Goal: Task Accomplishment & Management: Use online tool/utility

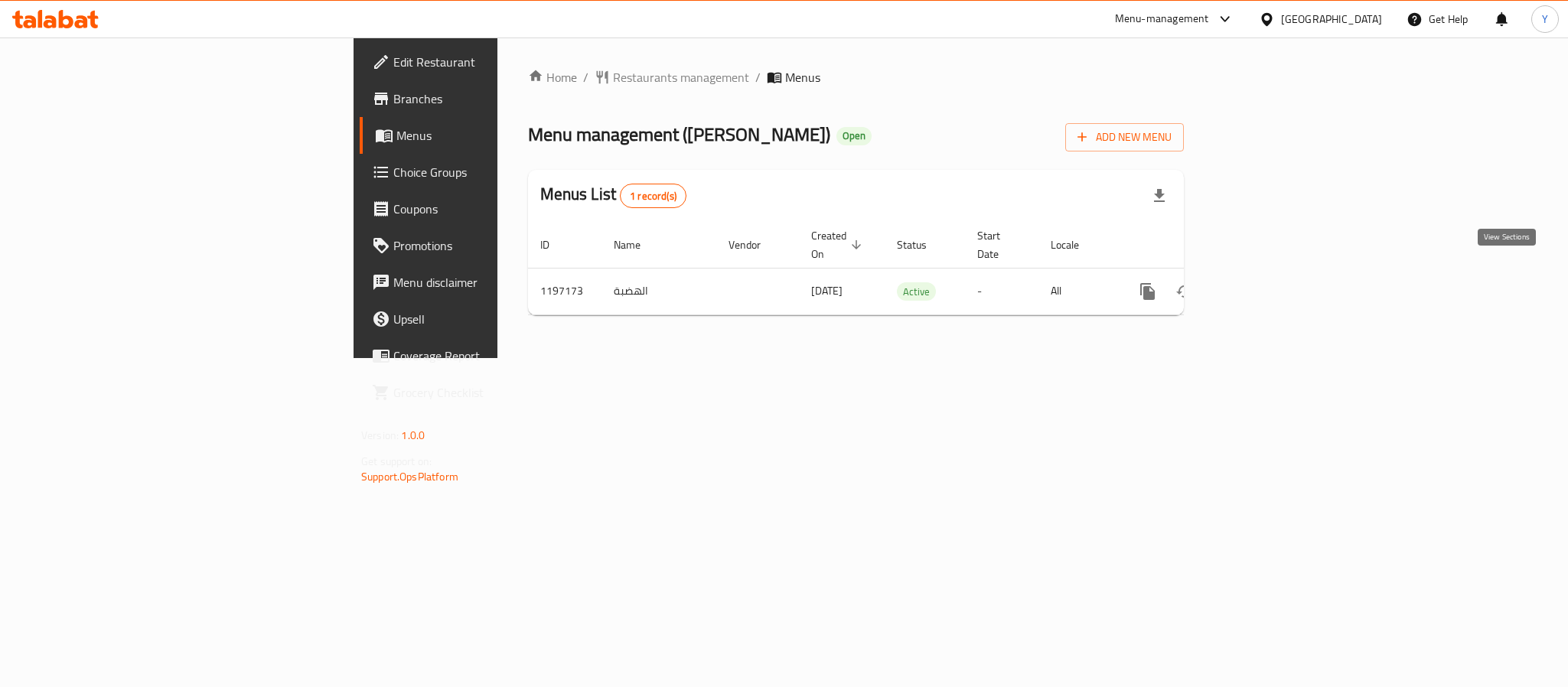
click at [1268, 283] on icon "enhanced table" at bounding box center [1258, 292] width 18 height 18
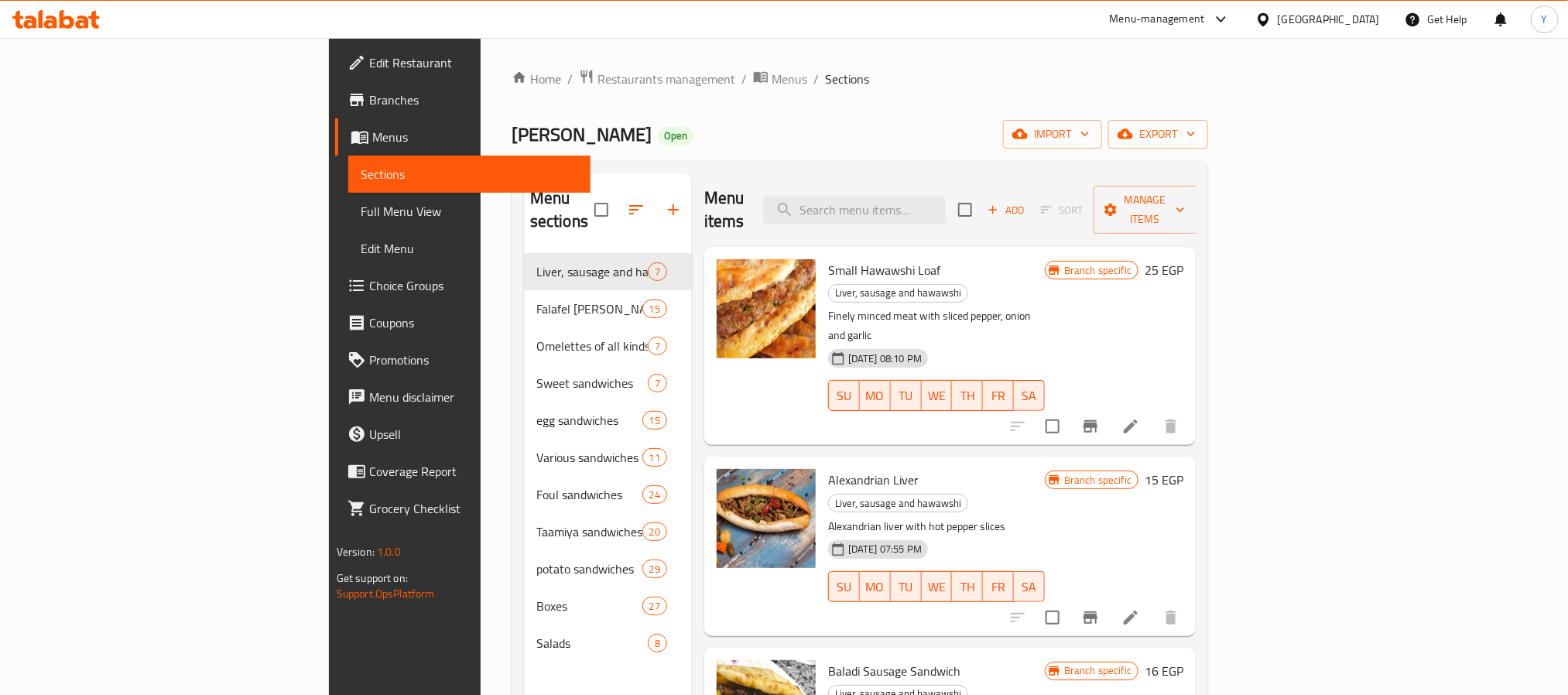
click at [870, 256] on div "Small Hawawshi Loaf Liver, sausage and hawawshi Finely minced meat with sliced …" at bounding box center [936, 346] width 229 height 186
click at [919, 214] on div "Menu items Add Sort Manage items" at bounding box center [951, 210] width 492 height 74
click at [920, 209] on input "search" at bounding box center [854, 210] width 183 height 27
paste input "عرض الهضبة"
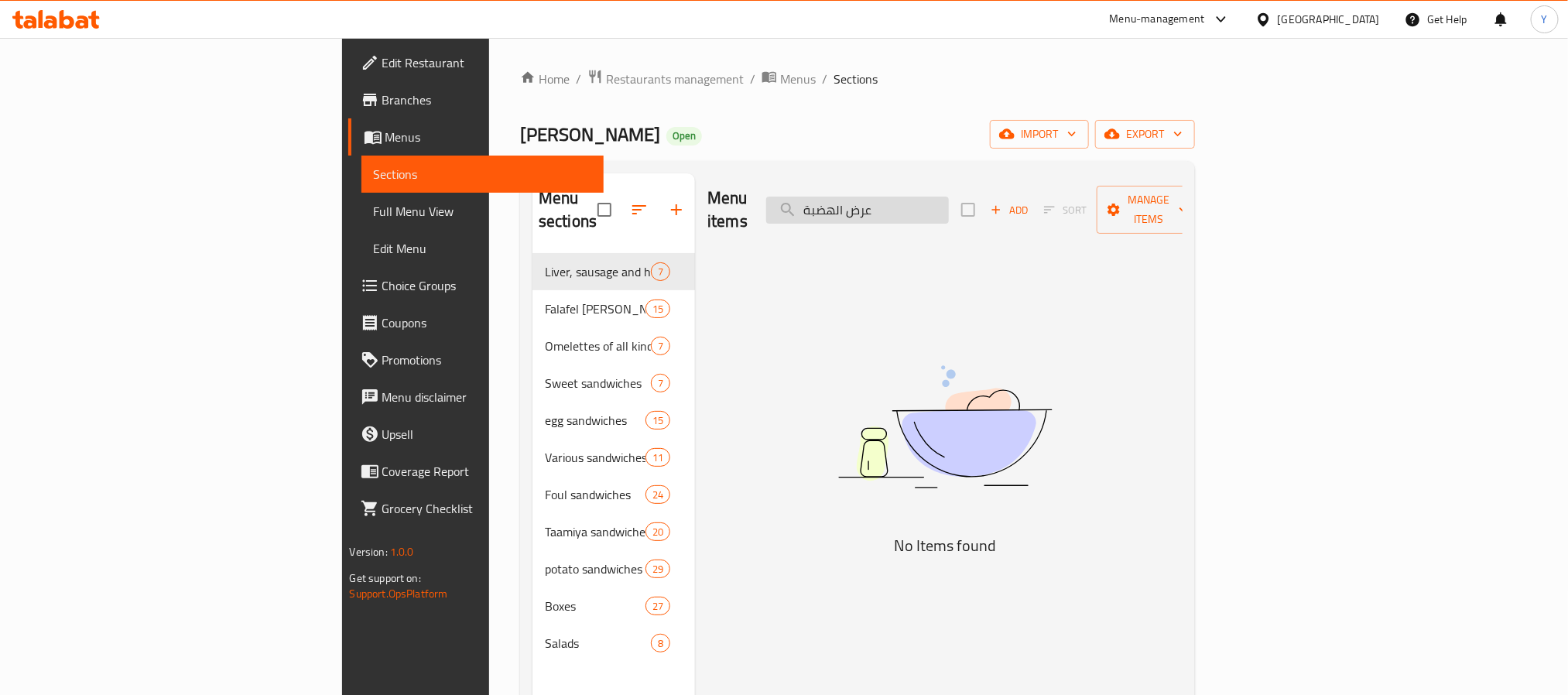
click at [949, 202] on input "عرض الهضبة" at bounding box center [857, 210] width 183 height 27
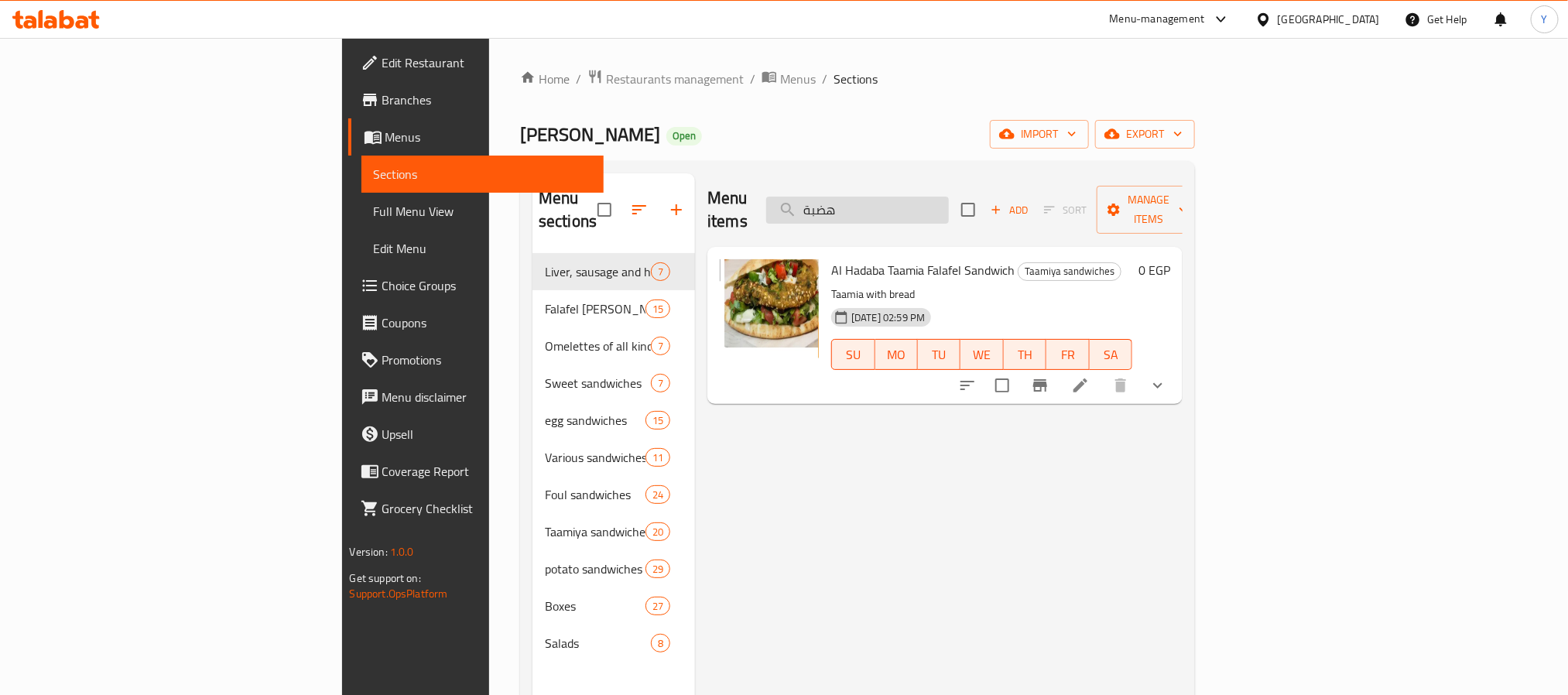
click at [949, 202] on input "هضبة" at bounding box center [857, 210] width 183 height 27
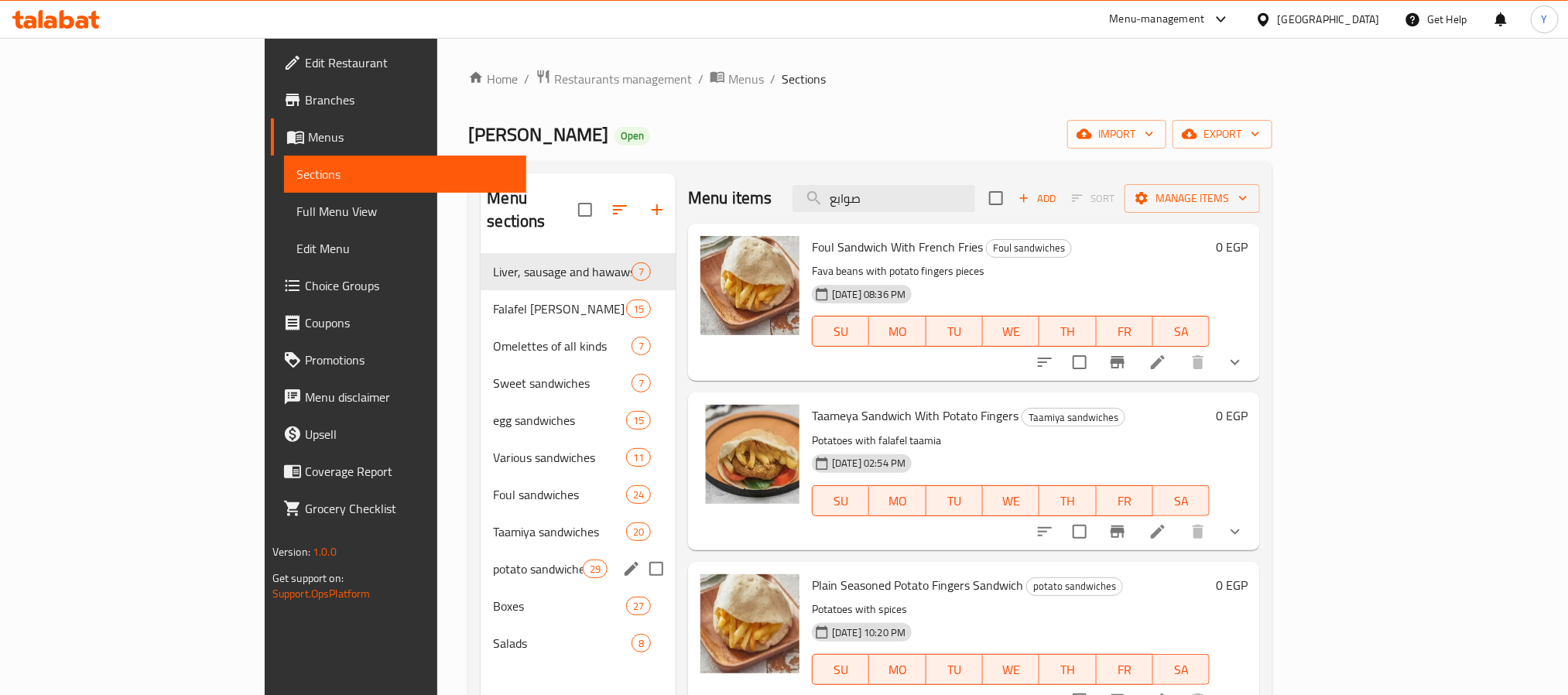
click at [493, 560] on span "potato sandwiches" at bounding box center [537, 568] width 89 height 19
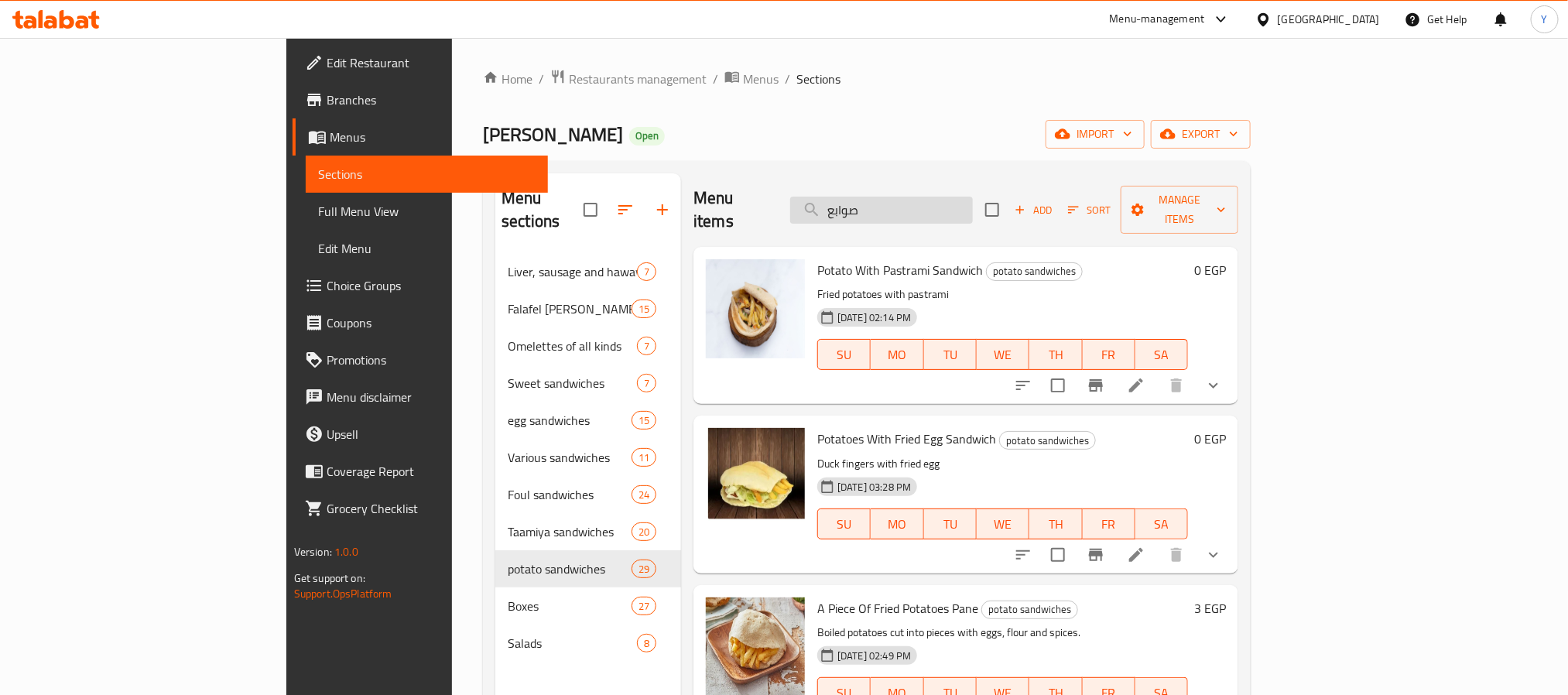
click at [973, 211] on input "صوابع" at bounding box center [881, 210] width 183 height 27
paste input "فول"
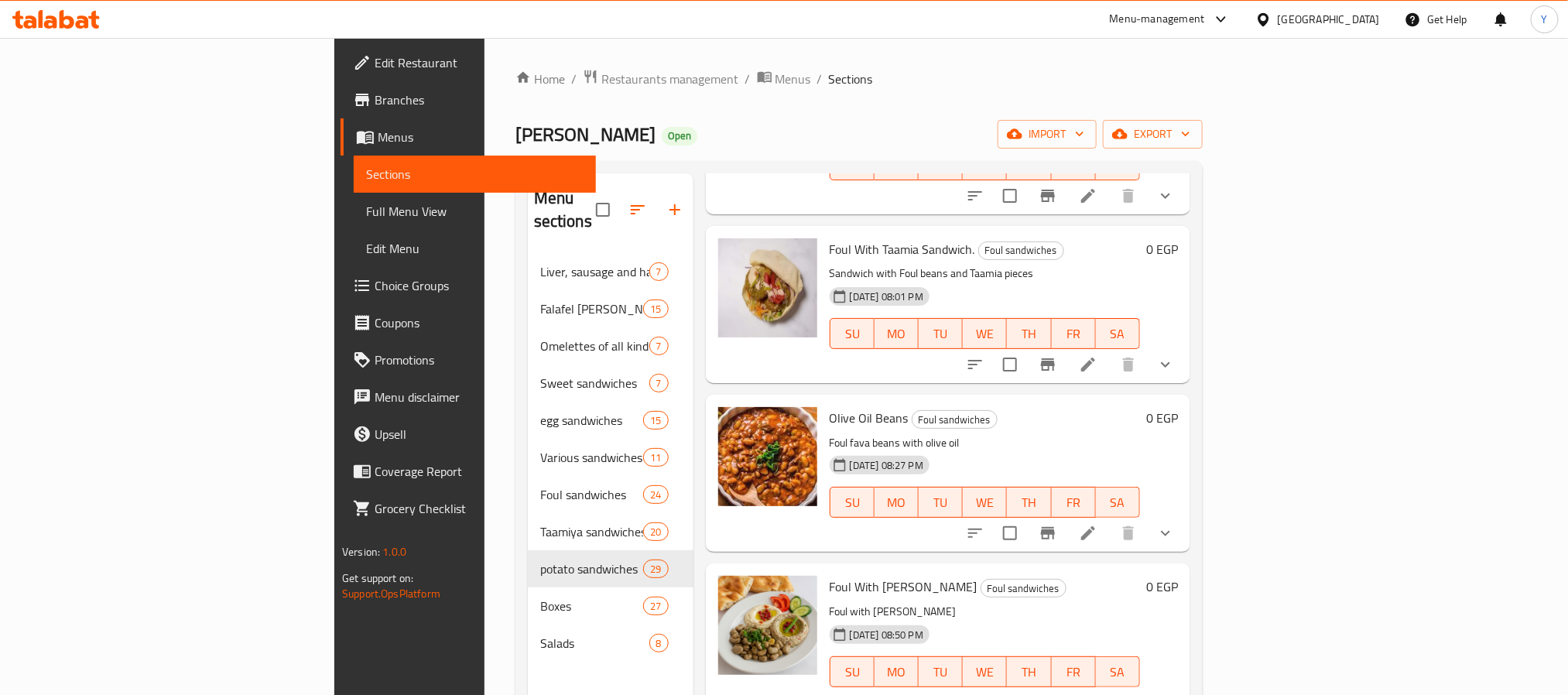
scroll to position [943, 0]
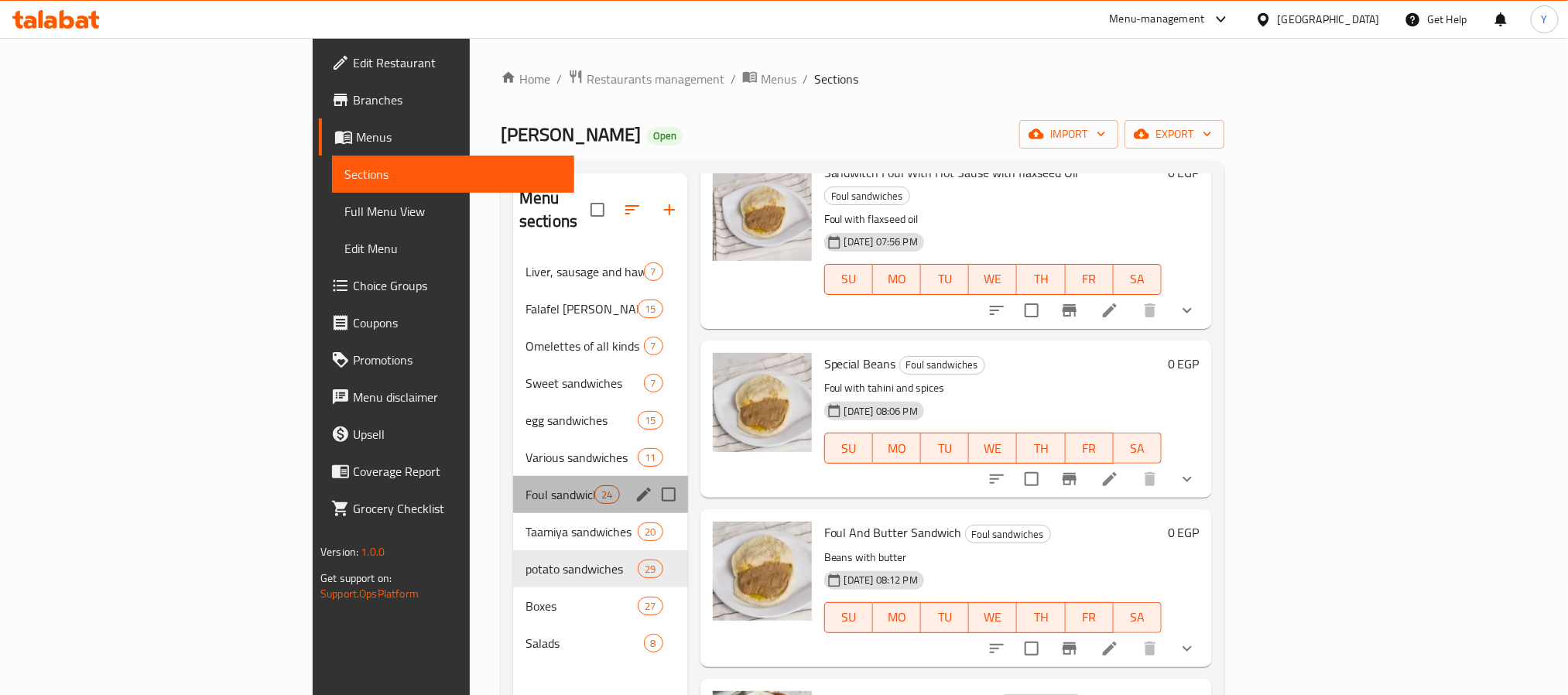
click at [513, 476] on div "Foul sandwiches 24" at bounding box center [600, 495] width 175 height 37
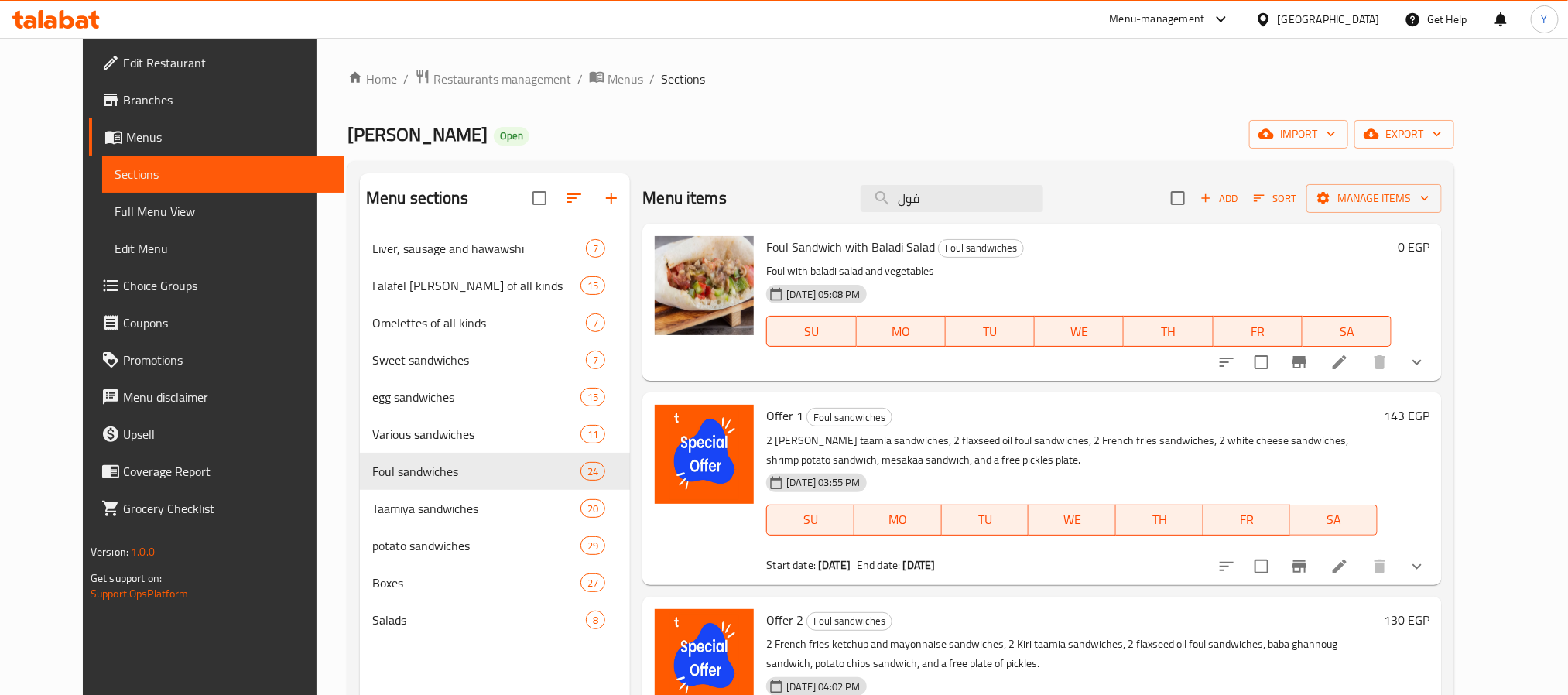
click at [766, 446] on p "2 Shami taamia sandwiches, 2 flaxseed oil foul sandwiches, 2 French fries sandw…" at bounding box center [1072, 450] width 611 height 38
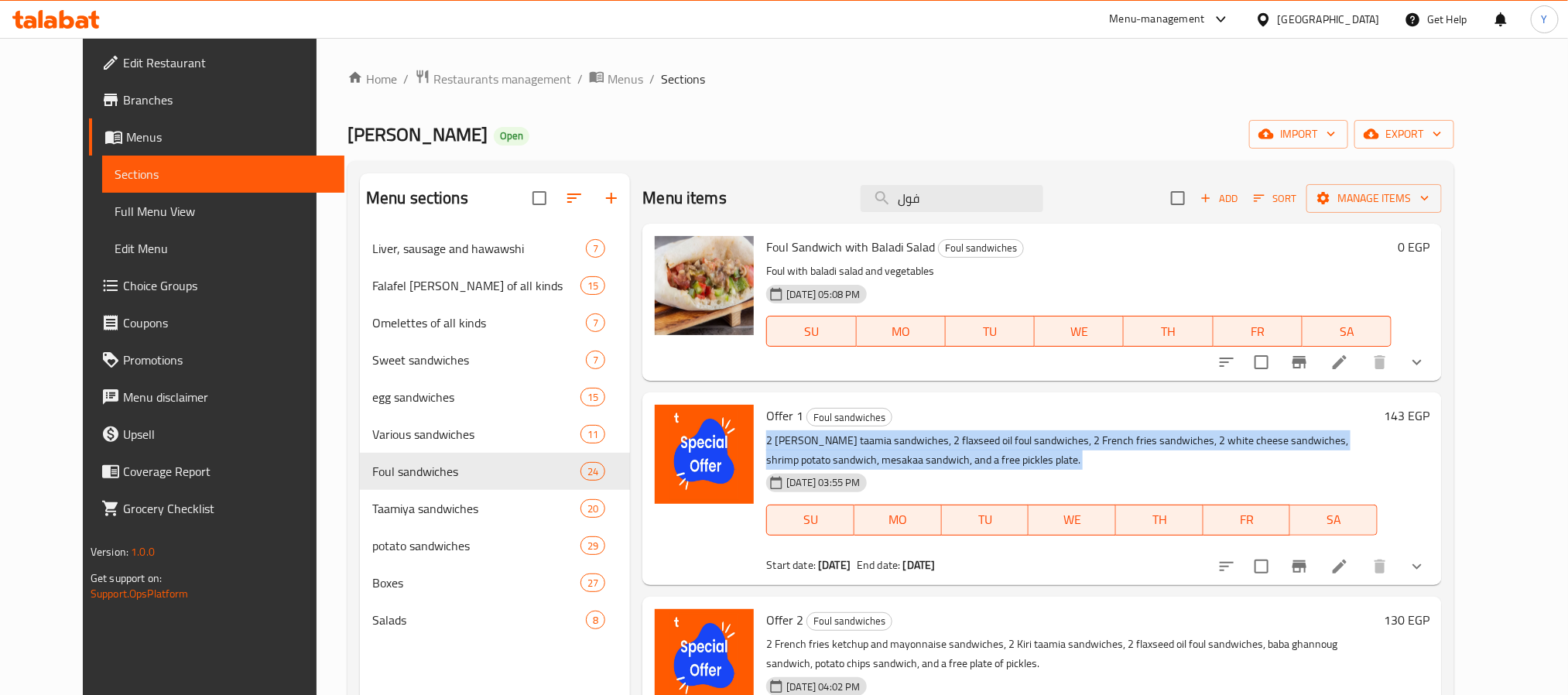
click at [766, 446] on p "2 Shami taamia sandwiches, 2 flaxseed oil foul sandwiches, 2 French fries sandw…" at bounding box center [1072, 450] width 611 height 38
click at [785, 468] on div "20-03-2025 03:55 PM" at bounding box center [837, 483] width 156 height 31
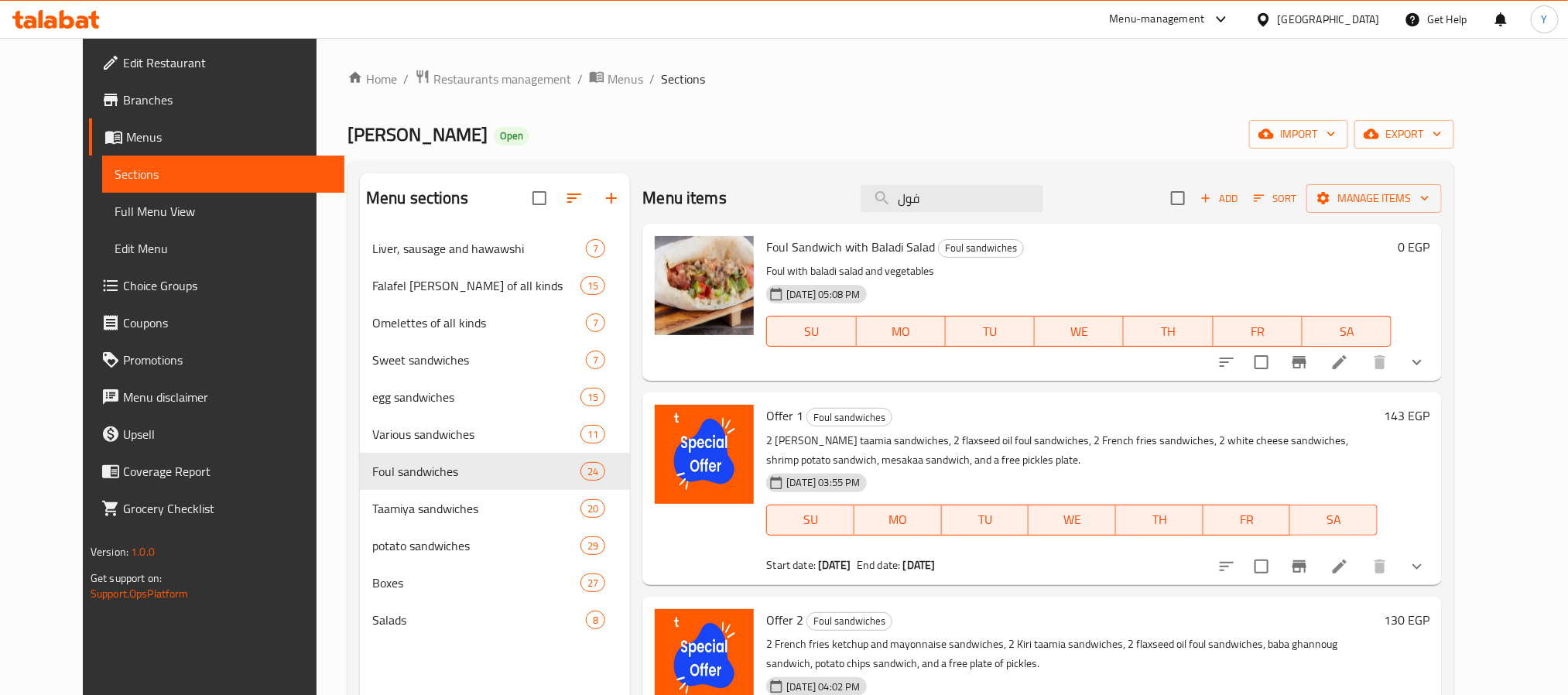
click at [766, 434] on p "2 Shami taamia sandwiches, 2 flaxseed oil foul sandwiches, 2 French fries sandw…" at bounding box center [1072, 450] width 611 height 38
drag, startPoint x: 750, startPoint y: 434, endPoint x: 853, endPoint y: 429, distance: 103.1
click at [853, 429] on div "Offer 1 Foul sandwiches 2 Shami taamia sandwiches, 2 flaxseed oil foul sandwich…" at bounding box center [1072, 488] width 624 height 180
click at [766, 442] on p "2 Shami taamia sandwiches, 2 flaxseed oil foul sandwiches, 2 French fries sandw…" at bounding box center [1072, 450] width 611 height 38
drag, startPoint x: 748, startPoint y: 442, endPoint x: 931, endPoint y: 446, distance: 183.0
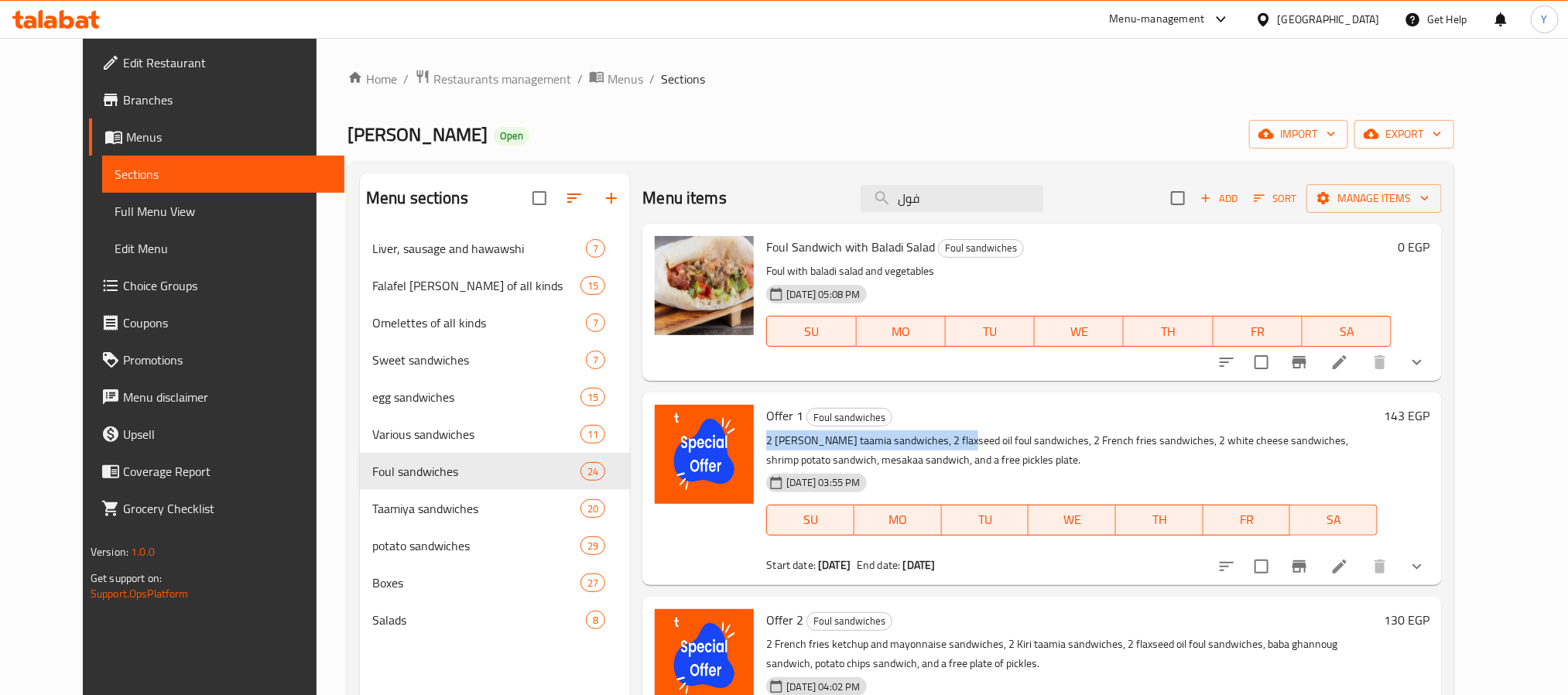
click at [931, 446] on p "2 Shami taamia sandwiches, 2 flaxseed oil foul sandwiches, 2 French fries sandw…" at bounding box center [1072, 450] width 611 height 38
click at [1426, 560] on icon "show more" at bounding box center [1417, 567] width 19 height 19
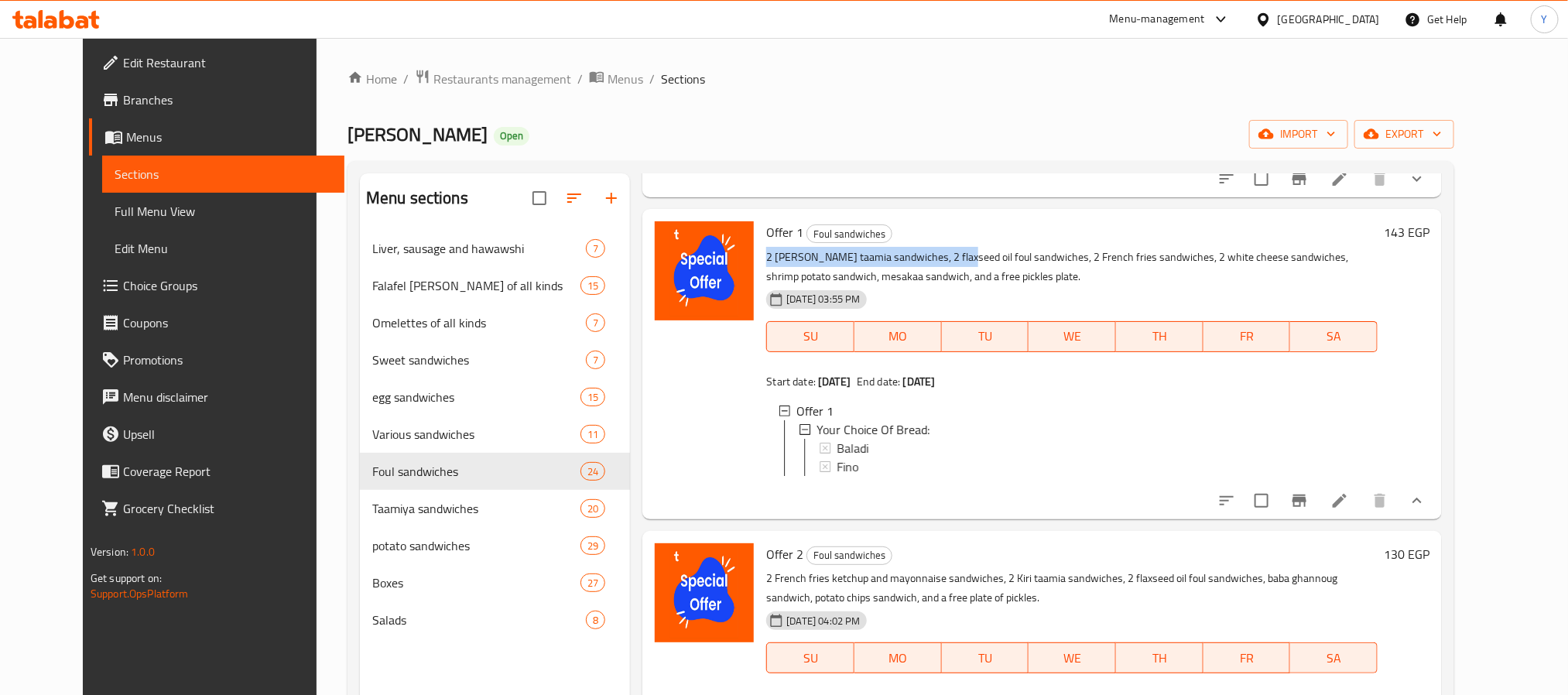
scroll to position [233, 0]
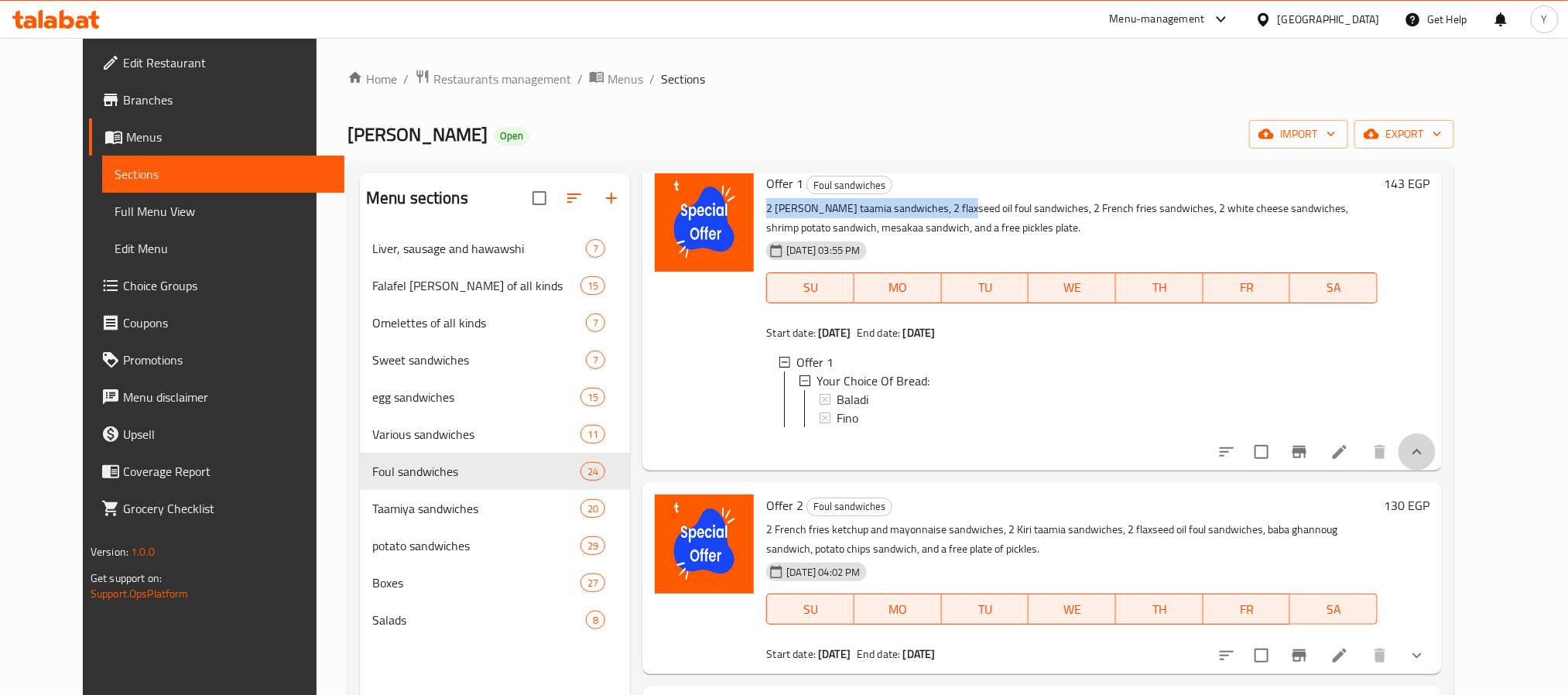
click at [1436, 470] on button "show more" at bounding box center [1417, 453] width 37 height 37
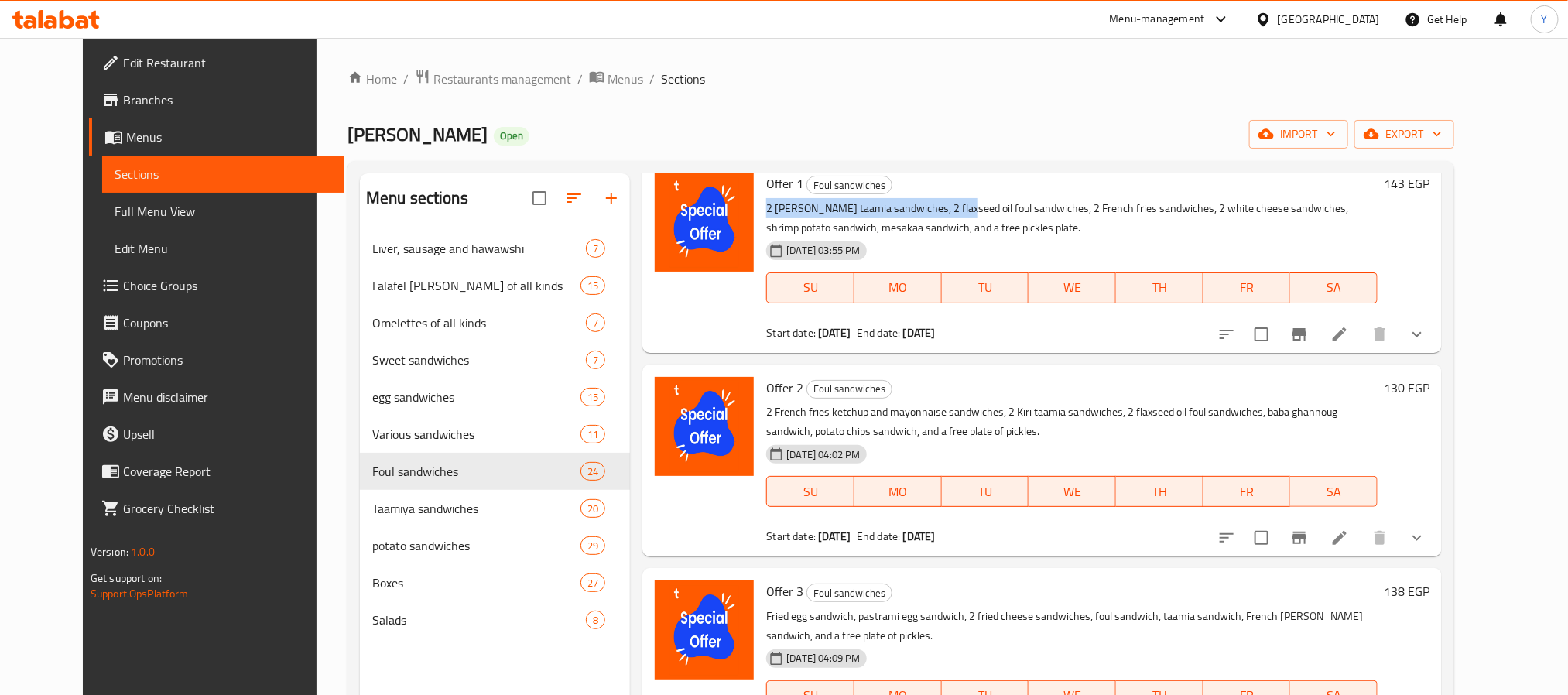
scroll to position [0, 0]
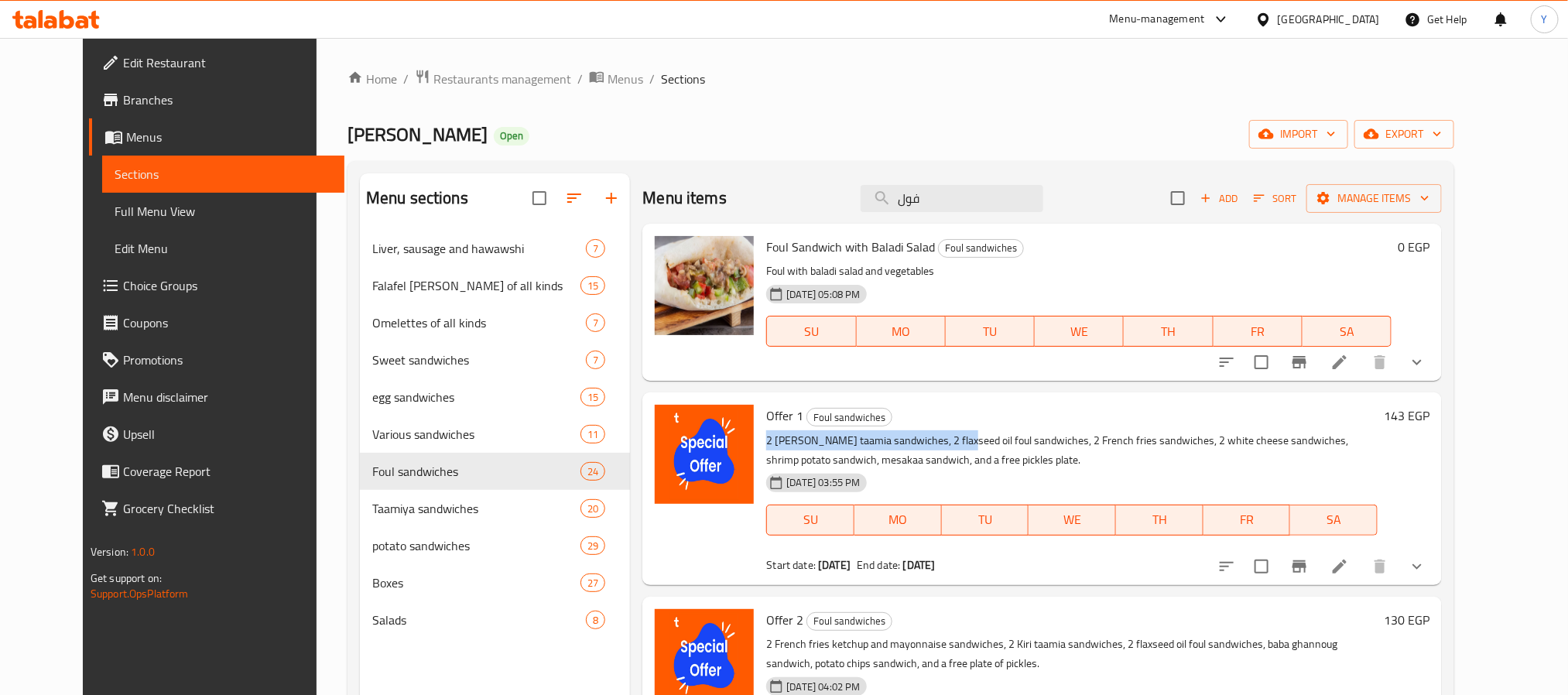
click at [785, 444] on p "2 Shami taamia sandwiches, 2 flaxseed oil foul sandwiches, 2 French fries sandw…" at bounding box center [1072, 450] width 611 height 38
click at [873, 435] on p "2 Shami taamia sandwiches, 2 flaxseed oil foul sandwiches, 2 French fries sandw…" at bounding box center [1072, 450] width 611 height 38
click at [853, 439] on p "2 Shami taamia sandwiches, 2 flaxseed oil foul sandwiches, 2 French fries sandw…" at bounding box center [1072, 450] width 611 height 38
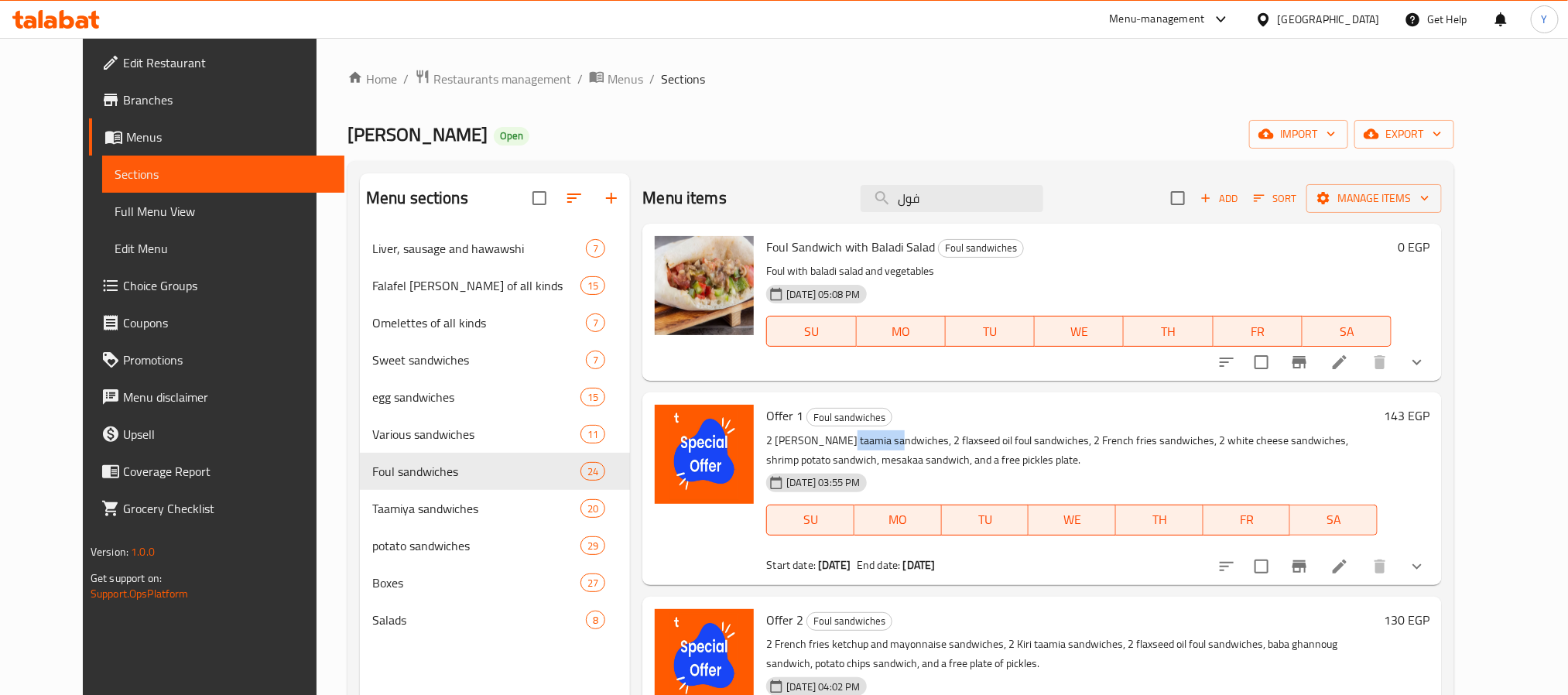
click at [853, 439] on p "2 Shami taamia sandwiches, 2 flaxseed oil foul sandwiches, 2 French fries sandw…" at bounding box center [1072, 450] width 611 height 38
click at [955, 434] on p "2 Shami taamia sandwiches, 2 flaxseed oil foul sandwiches, 2 French fries sandw…" at bounding box center [1072, 450] width 611 height 38
click at [948, 439] on p "2 Shami taamia sandwiches, 2 flaxseed oil foul sandwiches, 2 French fries sandw…" at bounding box center [1072, 450] width 611 height 38
drag, startPoint x: 948, startPoint y: 439, endPoint x: 968, endPoint y: 441, distance: 20.1
click at [968, 441] on p "2 Shami taamia sandwiches, 2 flaxseed oil foul sandwiches, 2 French fries sandw…" at bounding box center [1072, 450] width 611 height 38
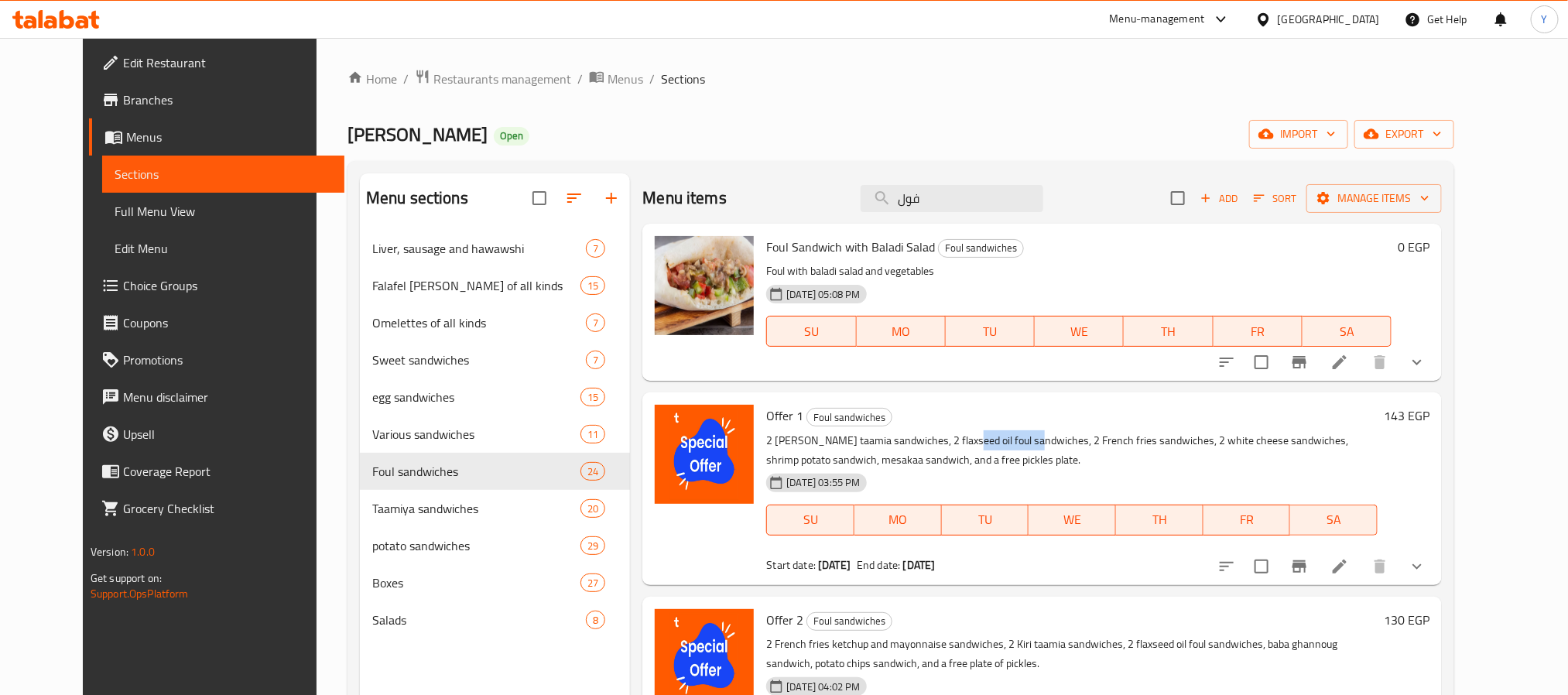
copy p "foul sandwiches"
click at [948, 205] on input "فول" at bounding box center [951, 199] width 183 height 27
paste input "foul sandwiches"
type input "foul sandwich"
click at [1426, 358] on icon "show more" at bounding box center [1417, 362] width 19 height 19
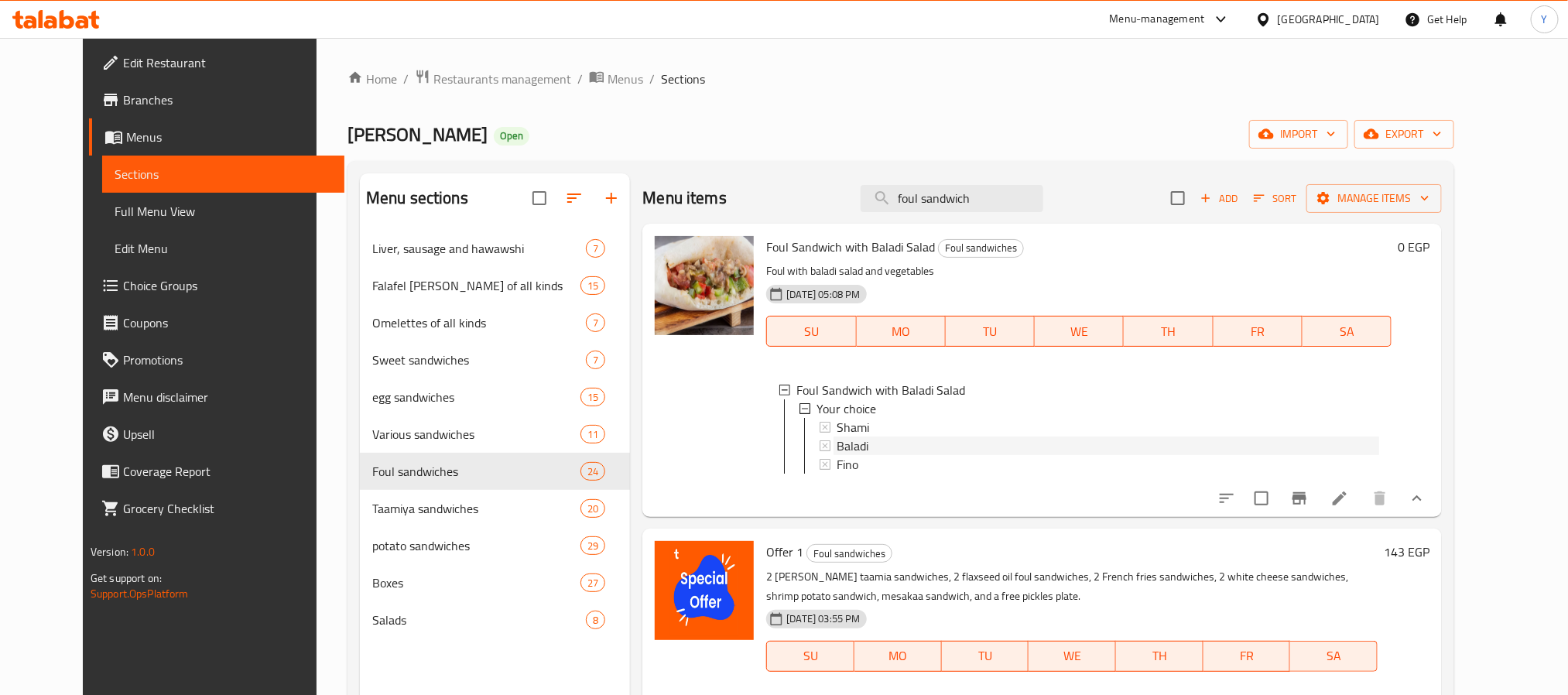
click at [847, 437] on span "Baladi" at bounding box center [853, 446] width 32 height 19
click at [837, 446] on span "Baladi" at bounding box center [853, 446] width 32 height 19
click at [837, 464] on span "Fino" at bounding box center [847, 464] width 21 height 19
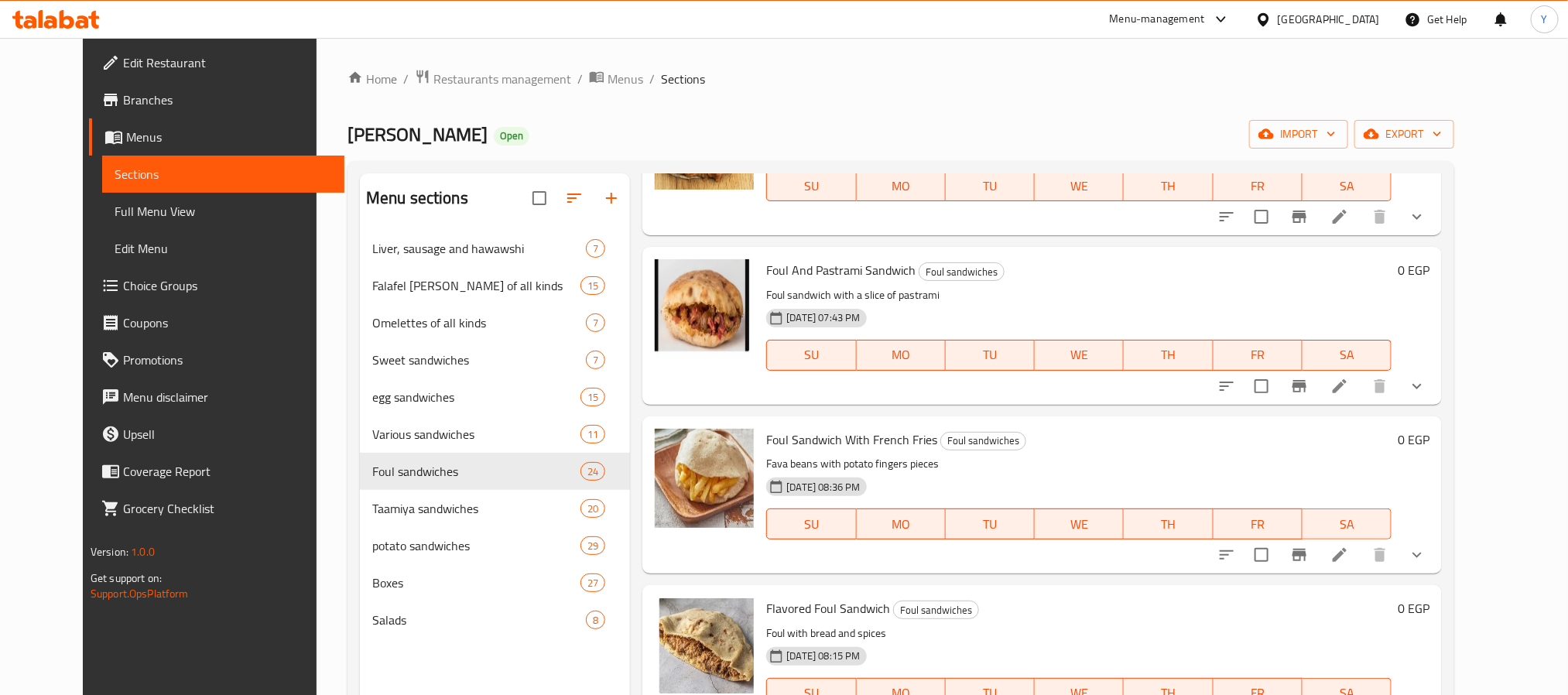
scroll to position [1472, 0]
click at [1426, 375] on icon "show more" at bounding box center [1417, 384] width 19 height 19
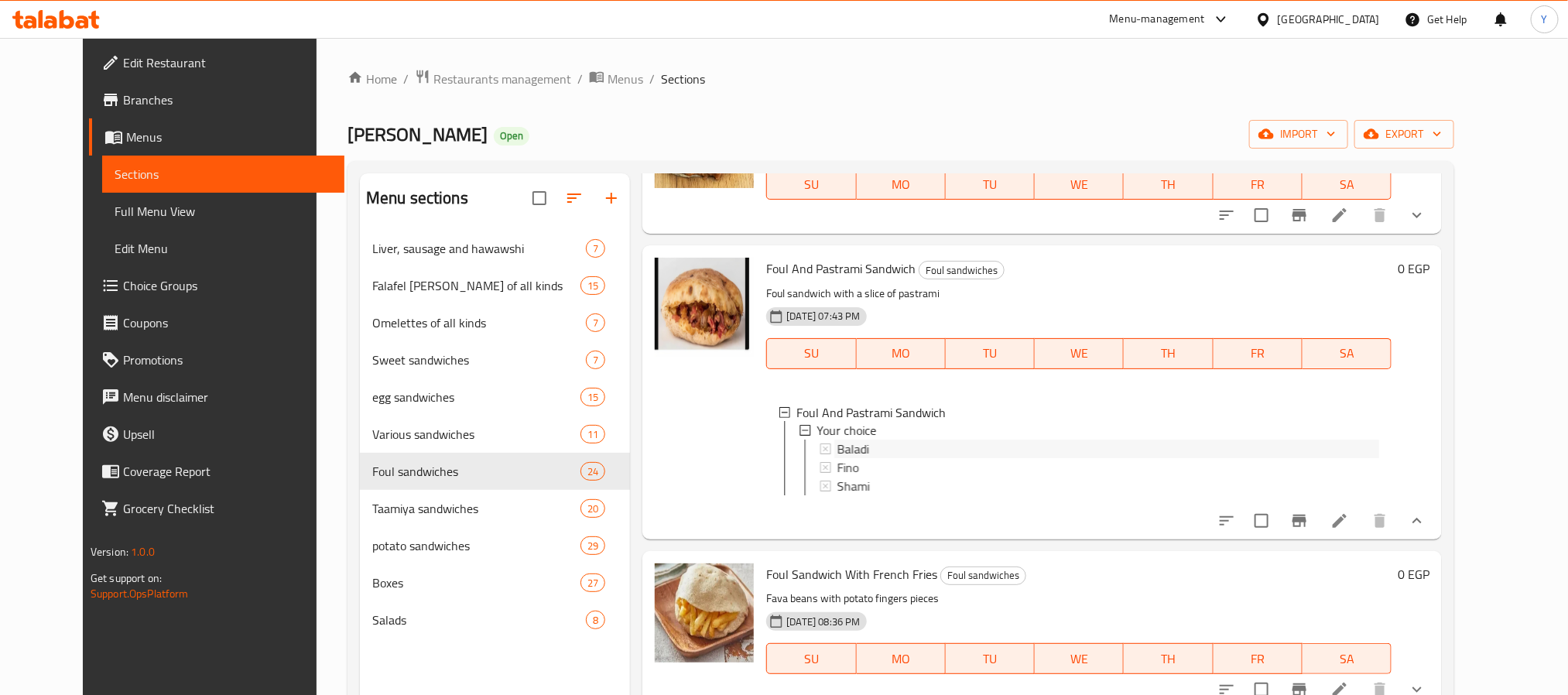
click at [890, 440] on div "Baladi" at bounding box center [1108, 449] width 543 height 19
click at [837, 459] on span "Fino" at bounding box center [847, 468] width 21 height 19
click at [837, 478] on span "Shami" at bounding box center [853, 487] width 32 height 19
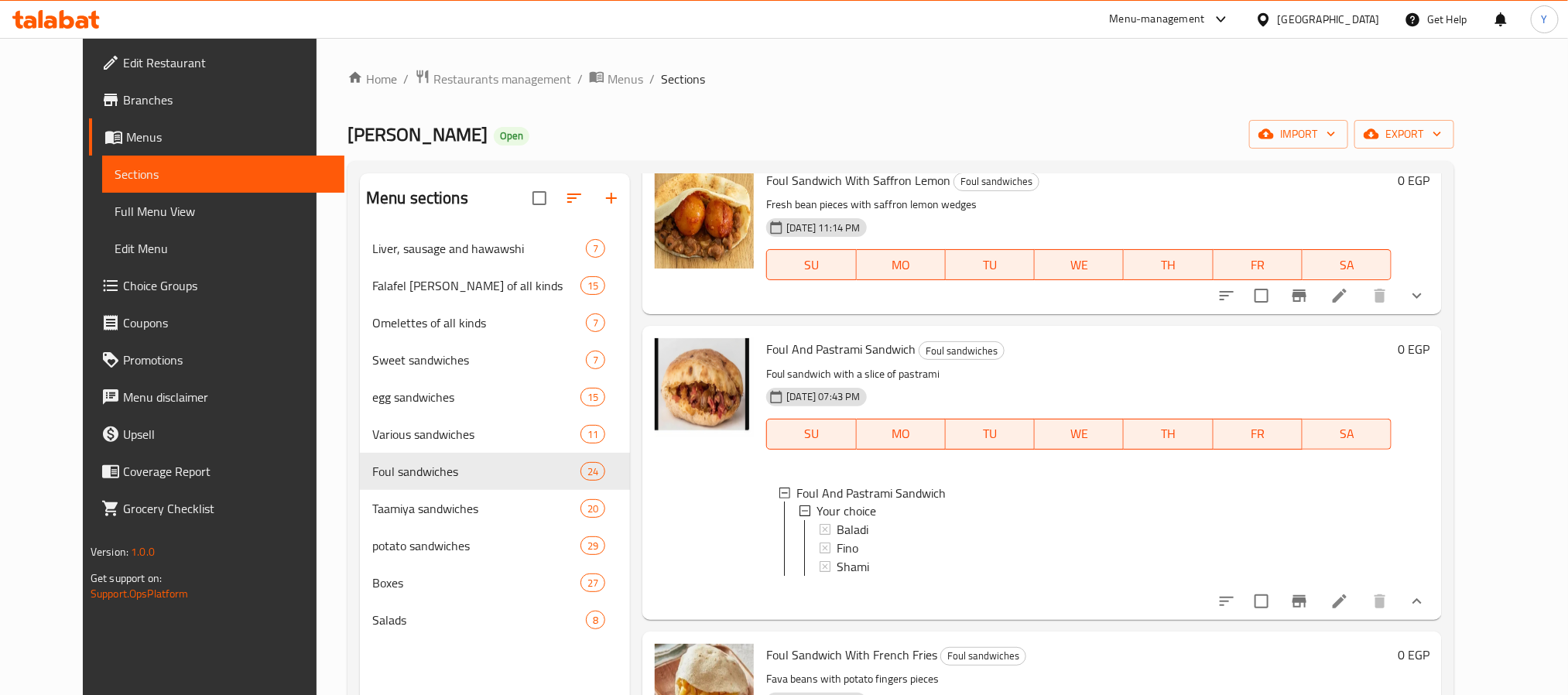
scroll to position [1356, 0]
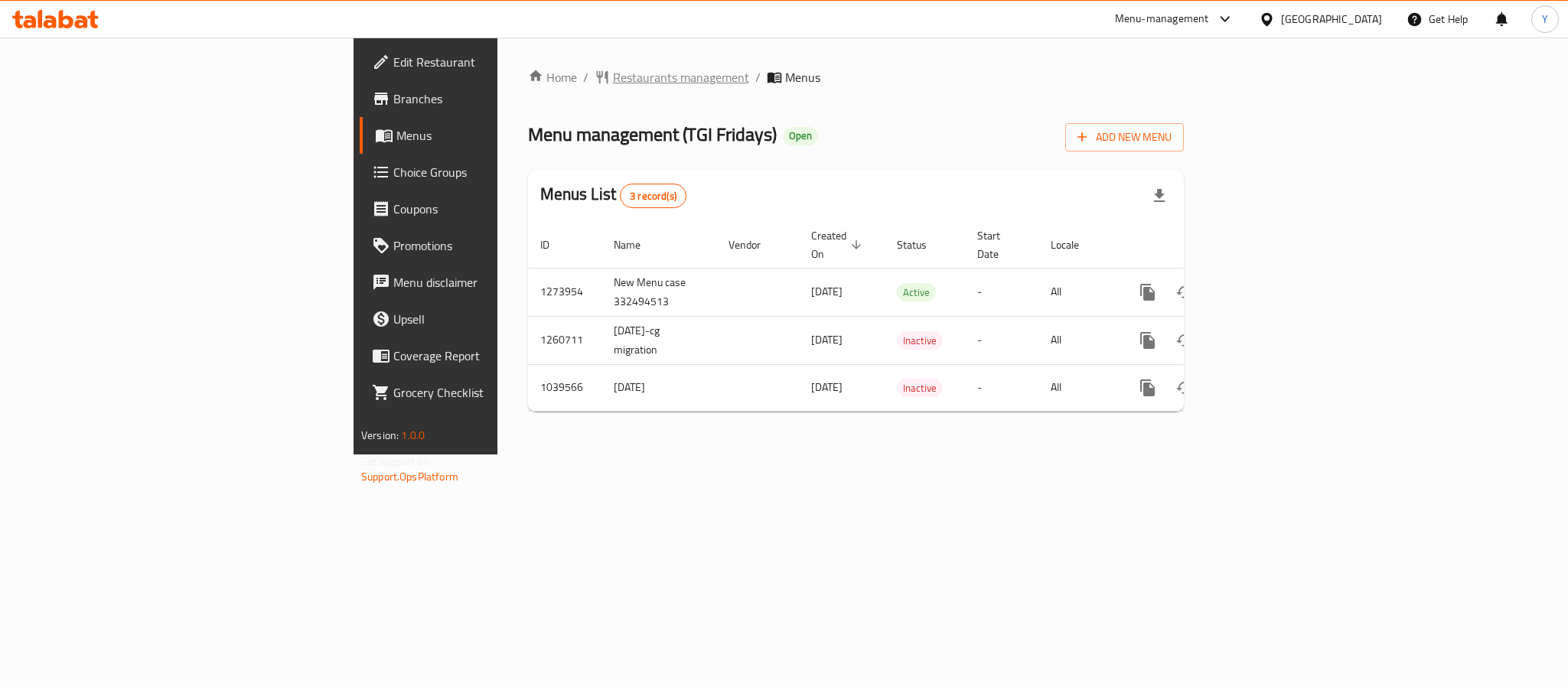
click at [613, 78] on span "Restaurants management" at bounding box center [681, 77] width 137 height 18
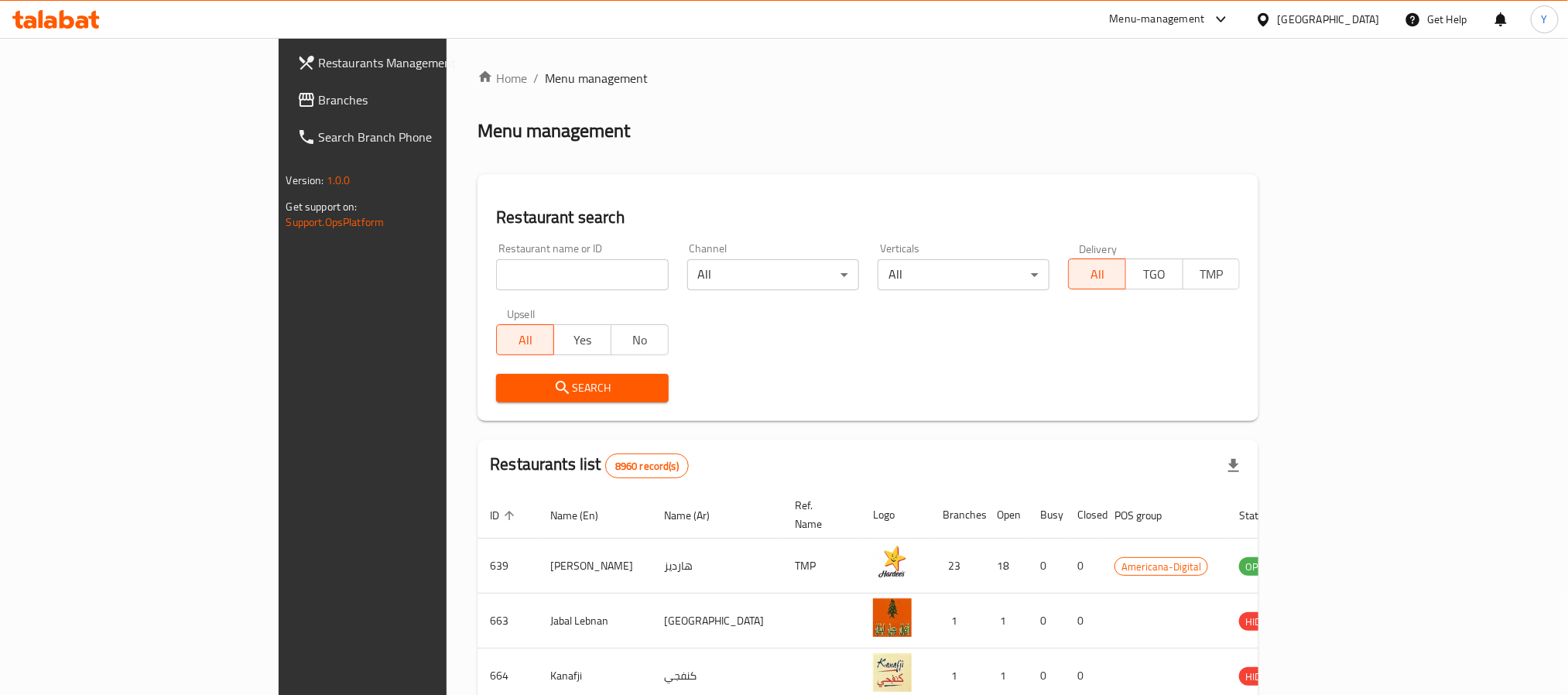
click at [496, 284] on input "search" at bounding box center [582, 274] width 172 height 31
paste input "2234"
type input "2234"
click button "Search" at bounding box center [582, 388] width 172 height 29
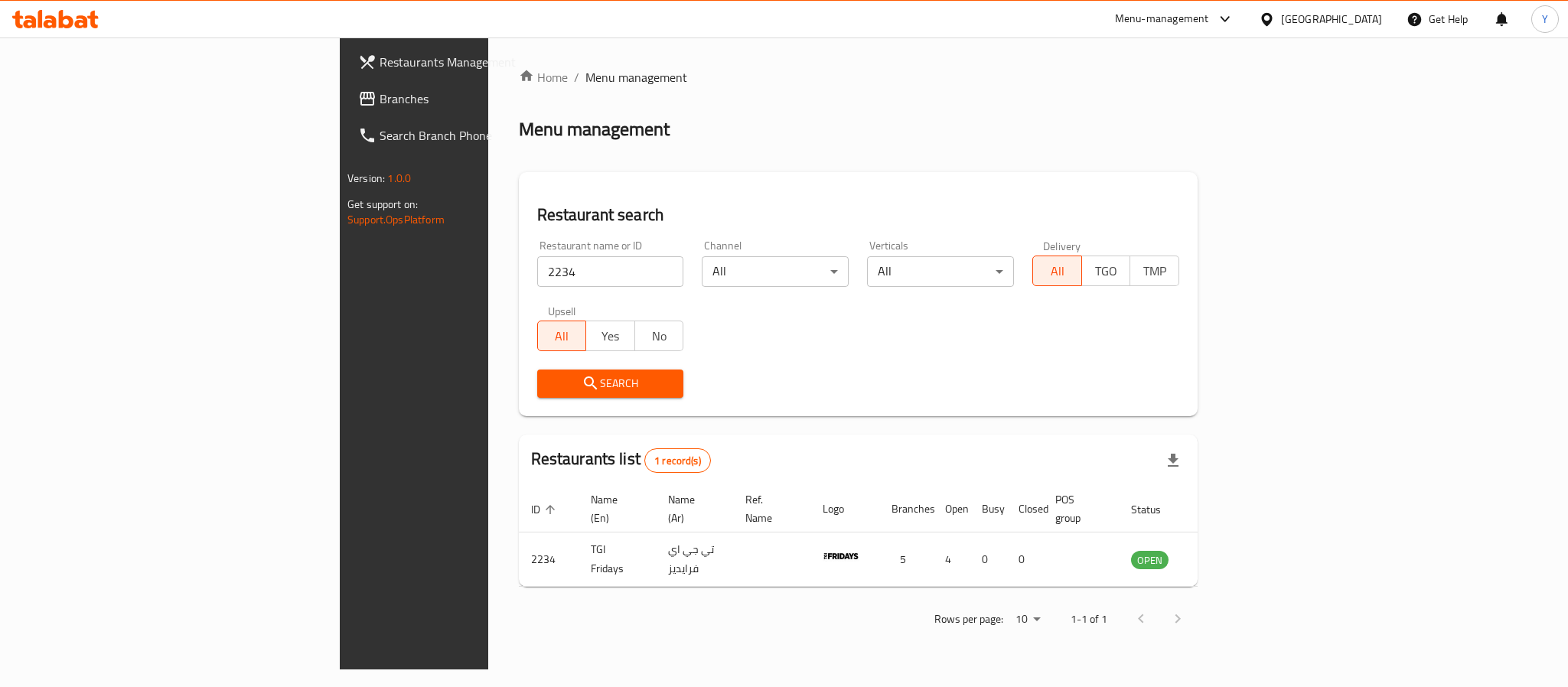
click at [380, 103] on span "Branches" at bounding box center [484, 99] width 210 height 18
